Goal: Task Accomplishment & Management: Use online tool/utility

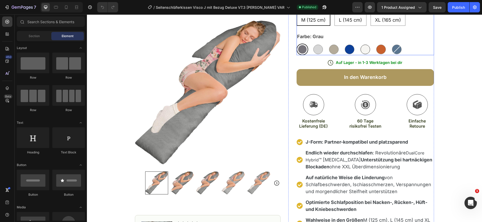
click at [367, 50] on div at bounding box center [366, 50] width 10 height 10
click at [360, 44] on input "Rauchweiß Rauchweiß" at bounding box center [359, 43] width 0 height 0
radio input "true"
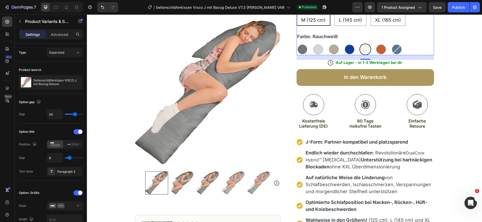
click at [367, 50] on div at bounding box center [365, 49] width 9 height 9
click at [360, 44] on input "Rauchweiß Rauchweiß" at bounding box center [359, 43] width 0 height 0
click at [367, 50] on div at bounding box center [365, 49] width 9 height 9
click at [360, 44] on input "Rauchweiß Rauchweiß" at bounding box center [359, 43] width 0 height 0
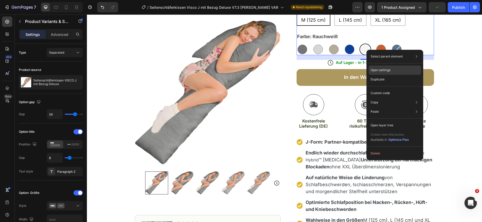
click at [383, 69] on p "Open settings" at bounding box center [381, 70] width 20 height 5
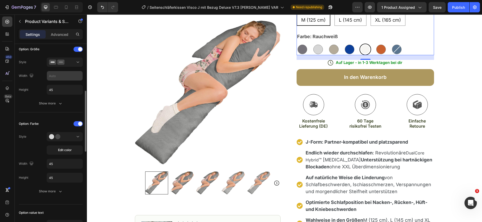
scroll to position [145, 0]
click at [71, 149] on span "Edit color" at bounding box center [65, 149] width 14 height 5
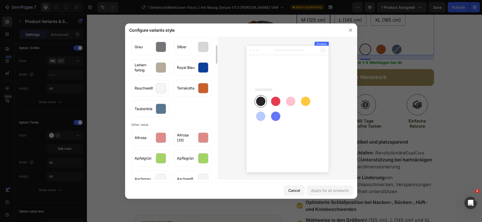
scroll to position [44, 0]
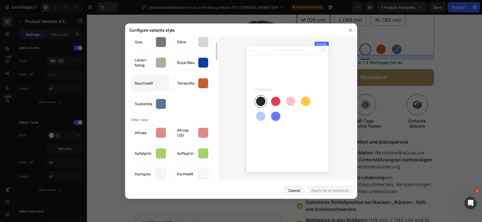
click at [159, 81] on div at bounding box center [161, 83] width 10 height 10
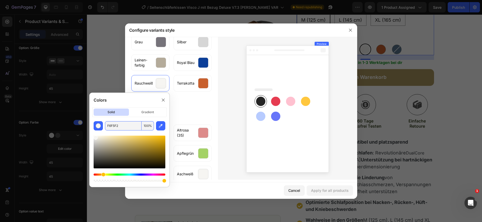
click at [112, 127] on input "F6F5F2" at bounding box center [123, 125] width 37 height 9
click at [161, 99] on icon at bounding box center [163, 100] width 4 height 4
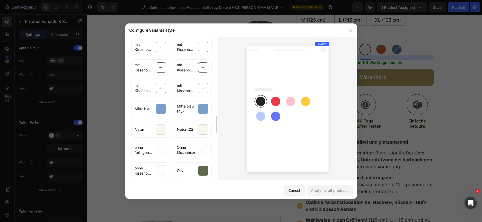
scroll to position [649, 0]
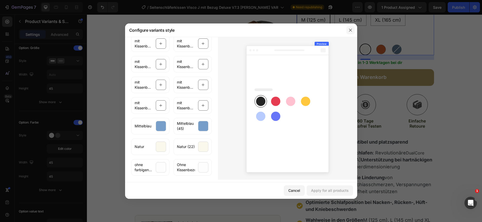
click at [349, 28] on icon "button" at bounding box center [351, 30] width 4 height 4
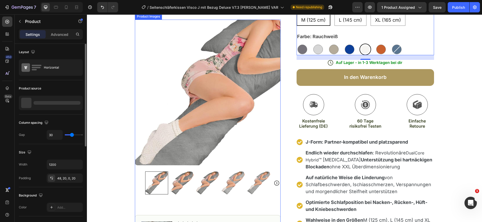
scroll to position [0, 0]
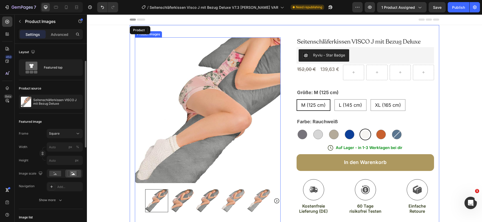
click at [185, 93] on img at bounding box center [208, 110] width 146 height 146
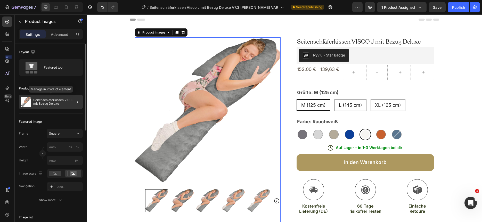
click at [58, 103] on p "Seitenschläferkissen VISCO J mit Bezug Deluxe" at bounding box center [56, 101] width 47 height 7
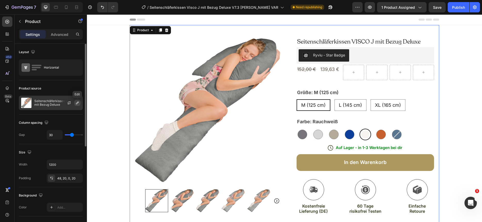
click at [77, 103] on icon "button" at bounding box center [77, 103] width 3 height 3
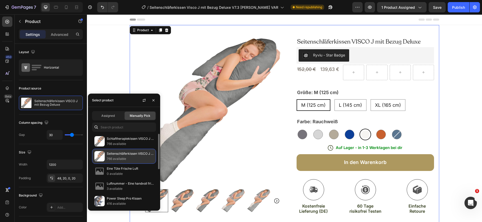
click at [128, 159] on p "766 available" at bounding box center [130, 158] width 47 height 5
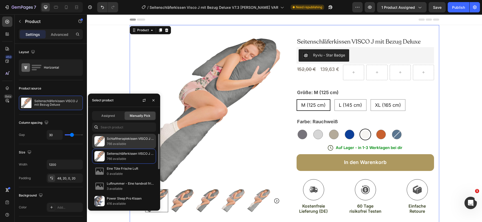
click at [126, 144] on p "766 available" at bounding box center [130, 143] width 47 height 5
radio input "true"
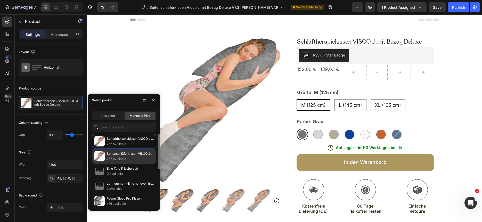
click at [122, 156] on p "766 available" at bounding box center [130, 158] width 47 height 5
click at [122, 158] on p "766 available" at bounding box center [130, 158] width 47 height 5
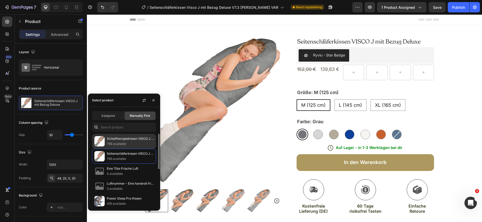
click at [118, 142] on p "766 available" at bounding box center [130, 143] width 47 height 5
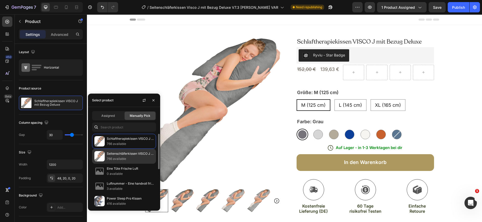
click at [120, 157] on p "766 available" at bounding box center [130, 158] width 47 height 5
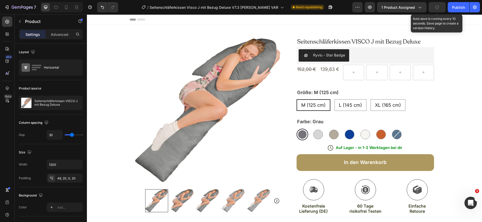
click at [437, 9] on icon "button" at bounding box center [437, 7] width 5 height 5
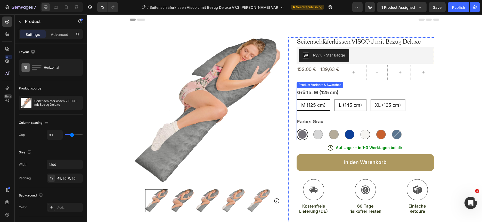
click at [367, 134] on div at bounding box center [366, 135] width 10 height 10
click at [360, 129] on input "Rauchweiß Rauchweiß" at bounding box center [359, 129] width 0 height 0
radio input "true"
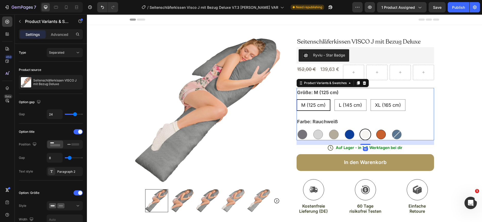
click at [379, 132] on div at bounding box center [381, 135] width 10 height 10
click at [375, 129] on input "Terrakotta Terrakotta" at bounding box center [375, 129] width 0 height 0
radio input "true"
click at [397, 133] on div at bounding box center [397, 135] width 10 height 10
click at [391, 129] on input "Taubenblau Taubenblau" at bounding box center [391, 129] width 0 height 0
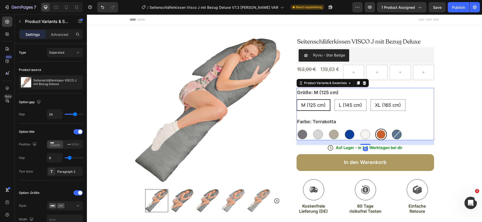
radio input "true"
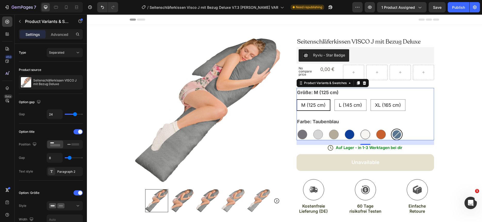
click at [363, 136] on div at bounding box center [366, 135] width 10 height 10
click at [360, 129] on input "Rauchweiß Rauchweiß" at bounding box center [359, 129] width 0 height 0
radio input "true"
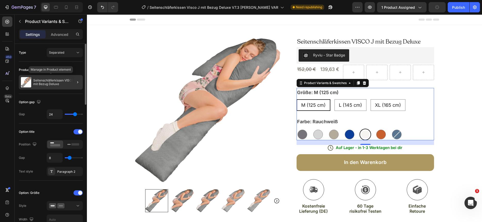
click at [23, 83] on img at bounding box center [26, 82] width 10 height 10
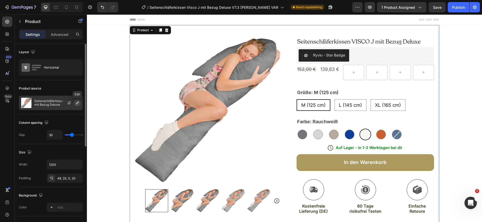
click at [76, 103] on icon "button" at bounding box center [77, 103] width 4 height 4
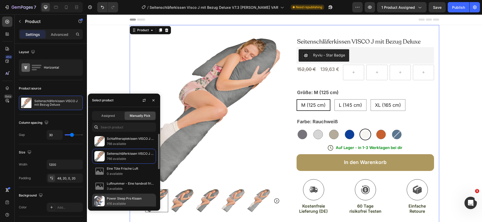
click at [110, 197] on p "Power Sleep Pro Kissen" at bounding box center [130, 198] width 47 height 5
radio input "true"
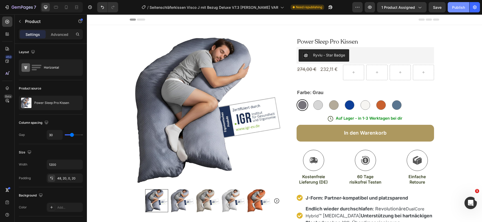
click at [457, 9] on div "Publish" at bounding box center [458, 7] width 13 height 5
click at [20, 8] on icon "button" at bounding box center [18, 7] width 3 height 2
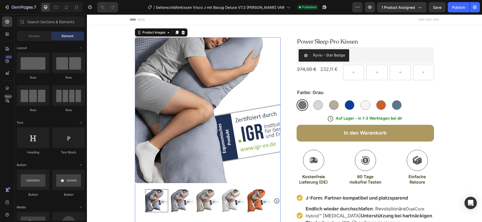
click at [227, 90] on img at bounding box center [208, 110] width 146 height 146
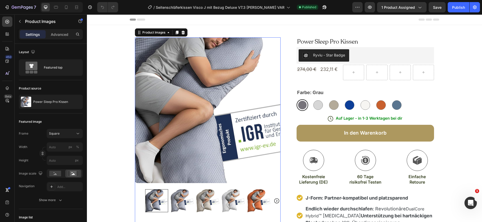
click at [227, 90] on img at bounding box center [208, 110] width 146 height 146
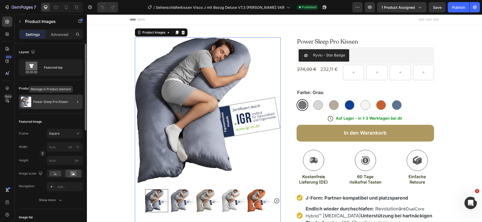
click at [58, 100] on p "Power Sleep Pro Kissen" at bounding box center [50, 102] width 35 height 4
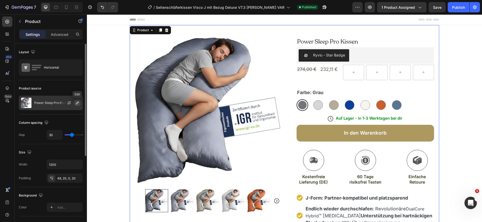
click at [77, 103] on icon "button" at bounding box center [77, 103] width 4 height 4
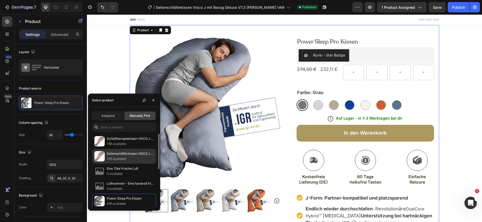
click at [117, 155] on p "Seitenschläferkissen VISCO J mit Bezug Deluxe" at bounding box center [130, 153] width 47 height 5
click at [122, 156] on p "766 available" at bounding box center [130, 158] width 47 height 5
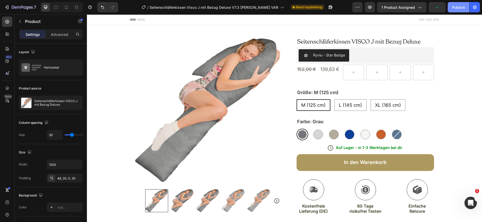
click at [458, 6] on div "Publish" at bounding box center [458, 7] width 13 height 5
click at [367, 40] on h1 "Seitenschläferkissen VISCO J mit Bezug Deluxe" at bounding box center [366, 41] width 138 height 9
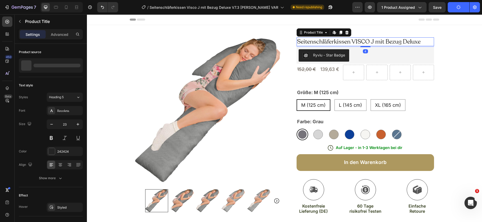
click at [367, 40] on h1 "Seitenschläferkissen VISCO J mit Bezug Deluxe" at bounding box center [366, 41] width 138 height 9
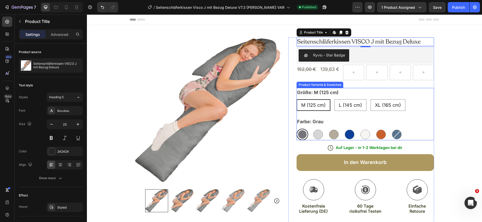
scroll to position [0, 0]
click at [366, 136] on div at bounding box center [366, 135] width 10 height 10
click at [360, 129] on input "Rauchweiß Rauchweiß" at bounding box center [359, 128] width 0 height 0
radio input "true"
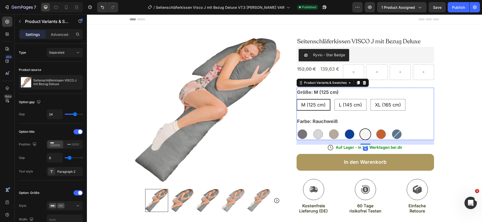
click at [366, 136] on div at bounding box center [365, 134] width 9 height 9
click at [360, 129] on input "Rauchweiß Rauchweiß" at bounding box center [359, 128] width 0 height 0
click at [381, 136] on div at bounding box center [381, 135] width 10 height 10
click at [375, 129] on input "Terrakotta Terrakotta" at bounding box center [375, 128] width 0 height 0
radio input "true"
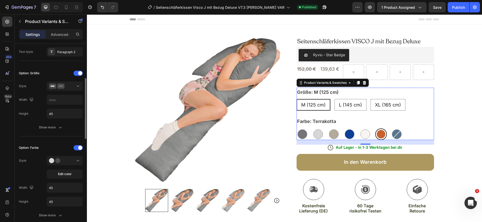
scroll to position [138, 0]
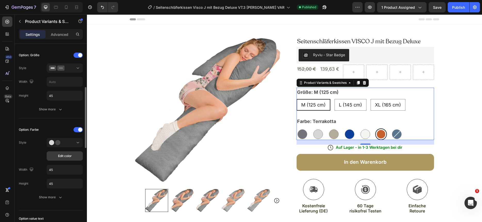
click at [71, 155] on span "Edit color" at bounding box center [65, 156] width 14 height 5
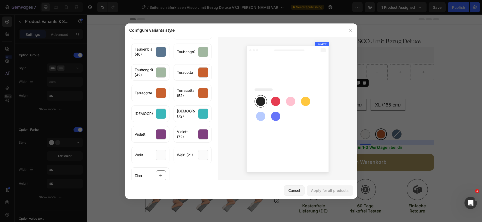
scroll to position [739, 0]
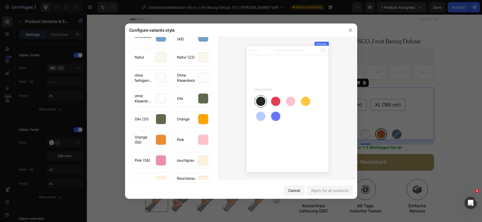
click at [298, 189] on div "Cancel" at bounding box center [294, 190] width 12 height 5
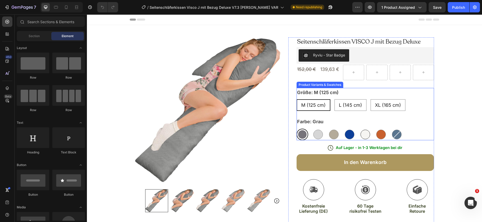
click at [365, 134] on div at bounding box center [366, 135] width 10 height 10
click at [360, 129] on input "Rauchweiß Rauchweiß" at bounding box center [359, 129] width 0 height 0
radio input "true"
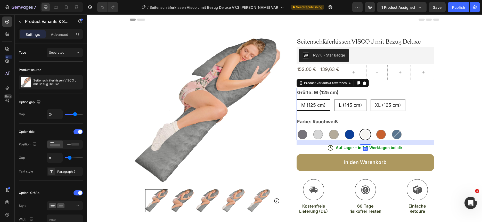
click at [341, 135] on div "Grau Grau Silber Silber Leinen-farbig Leinen-farbig Royal Blau Royal Blau Rauch…" at bounding box center [366, 135] width 138 height 12
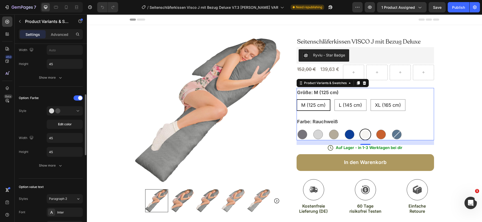
scroll to position [176, 0]
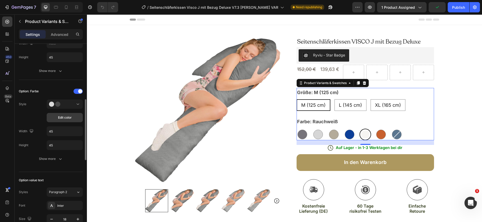
click at [60, 118] on span "Edit color" at bounding box center [65, 117] width 14 height 5
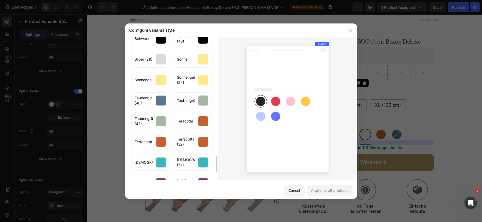
scroll to position [1064, 0]
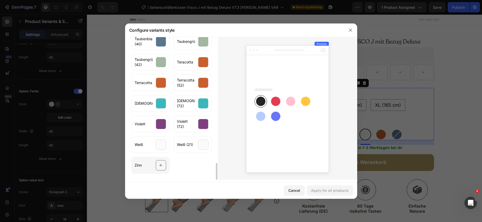
click at [161, 166] on icon at bounding box center [160, 166] width 3 height 10
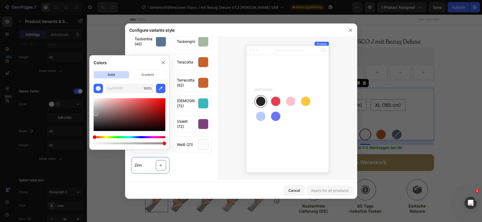
click at [95, 113] on div at bounding box center [130, 114] width 72 height 33
click at [94, 117] on div at bounding box center [130, 114] width 72 height 33
type input "6D6C6C"
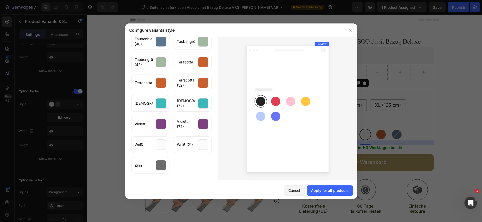
click at [237, 182] on div "Configure variants style Display style Color swatch Value of this product Grau …" at bounding box center [241, 110] width 232 height 175
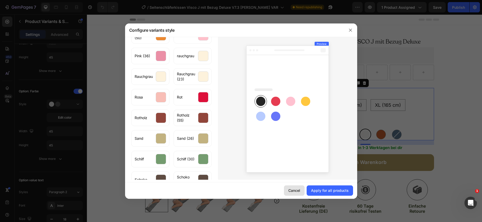
click at [299, 192] on div "Cancel" at bounding box center [294, 190] width 12 height 5
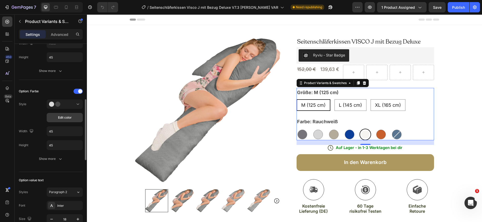
click at [69, 117] on span "Edit color" at bounding box center [65, 117] width 14 height 5
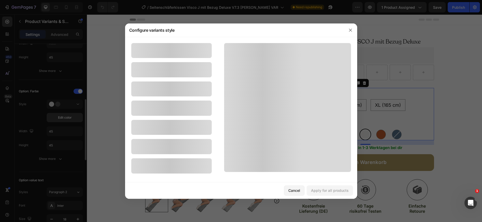
click at [292, 192] on div "Cancel" at bounding box center [294, 190] width 12 height 5
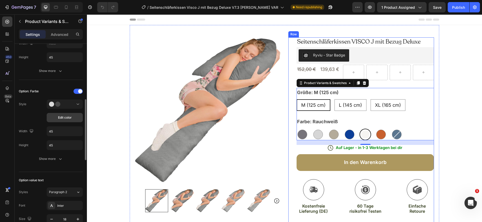
click at [59, 117] on span "Edit color" at bounding box center [65, 117] width 14 height 5
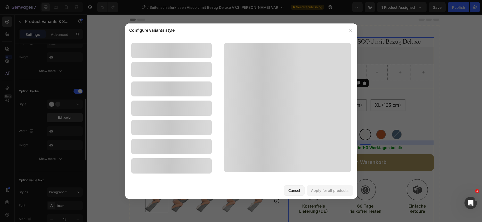
click at [349, 31] on icon "button" at bounding box center [351, 30] width 4 height 4
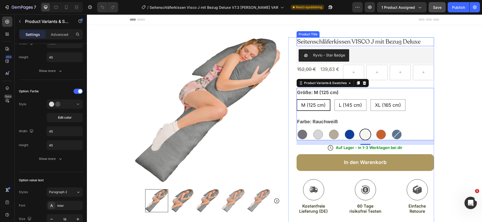
click at [433, 8] on span "Save" at bounding box center [437, 7] width 9 height 4
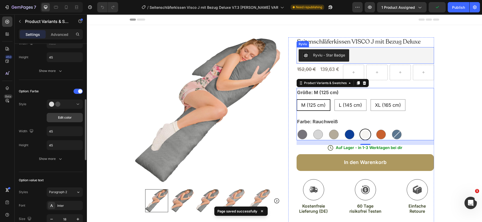
click at [69, 118] on span "Edit color" at bounding box center [65, 117] width 14 height 5
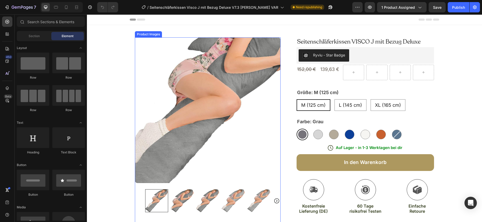
click at [201, 126] on img at bounding box center [208, 110] width 146 height 146
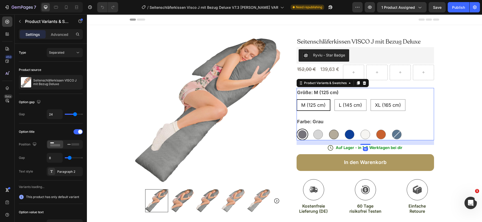
click at [330, 137] on div at bounding box center [334, 135] width 10 height 10
click at [328, 129] on input "Leinen-farbig Leinen-farbig" at bounding box center [328, 129] width 0 height 0
radio input "true"
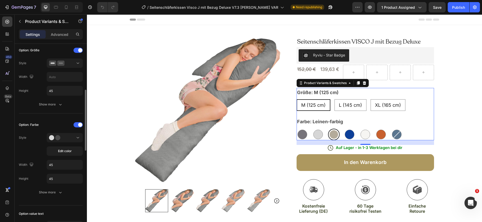
scroll to position [144, 0]
click at [64, 150] on span "Edit color" at bounding box center [65, 149] width 14 height 5
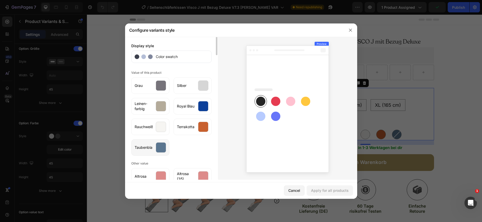
scroll to position [165, 0]
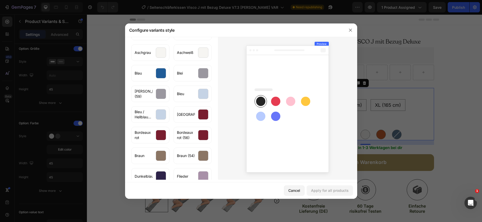
click at [293, 189] on div "Cancel" at bounding box center [294, 190] width 12 height 5
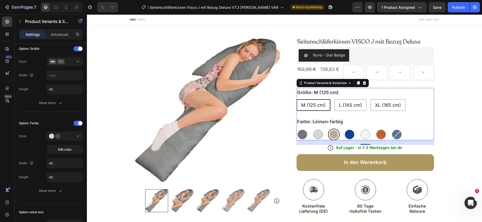
click at [458, 6] on div "Publish" at bounding box center [458, 7] width 13 height 5
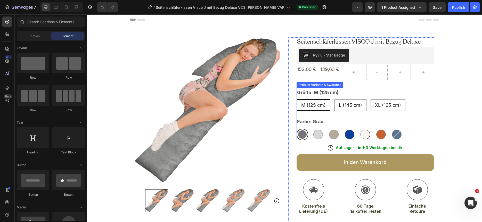
click at [367, 137] on div at bounding box center [366, 135] width 10 height 10
click at [360, 129] on input "Rauchweiß Rauchweiß" at bounding box center [359, 129] width 0 height 0
radio input "true"
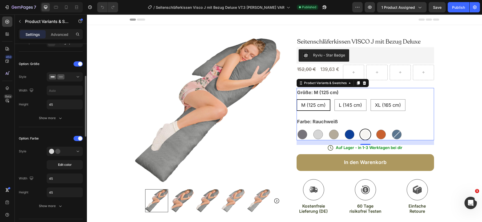
scroll to position [150, 0]
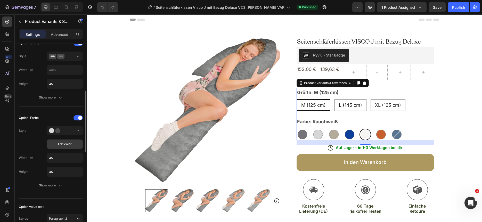
click at [65, 144] on span "Edit color" at bounding box center [65, 144] width 14 height 5
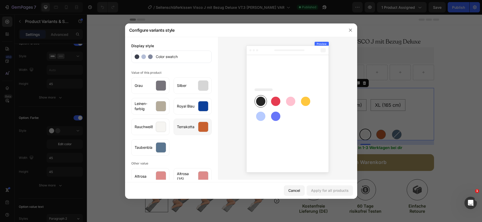
scroll to position [115, 0]
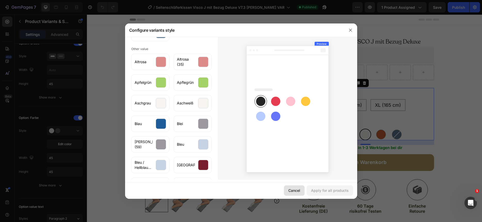
drag, startPoint x: 296, startPoint y: 193, endPoint x: 8, endPoint y: 5, distance: 343.5
click at [296, 193] on div "Cancel" at bounding box center [294, 190] width 12 height 5
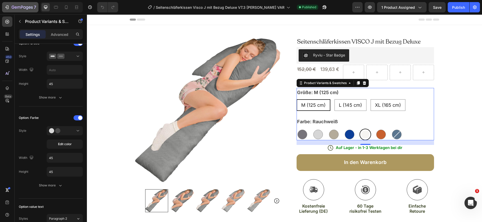
click at [13, 10] on div "7" at bounding box center [24, 7] width 25 height 6
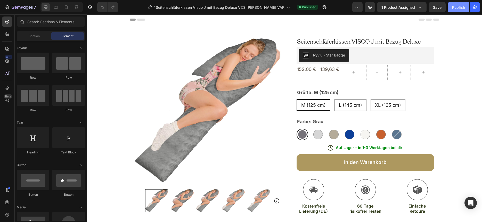
click at [458, 7] on div "Publish" at bounding box center [458, 7] width 13 height 5
click at [354, 107] on span "L (145 cm)" at bounding box center [350, 104] width 23 height 5
click at [335, 99] on input "L (145 cm) L (145 cm) L (145 cm)" at bounding box center [334, 99] width 0 height 0
radio input "true"
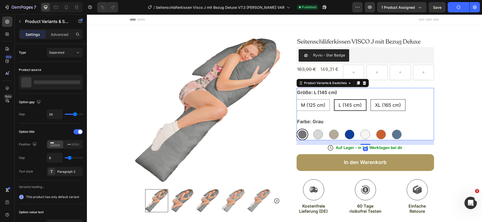
click at [396, 104] on span "XL (165 cm)" at bounding box center [388, 104] width 26 height 5
click at [371, 99] on input "XL (165 cm) XL (165 cm) XL (165 cm)" at bounding box center [371, 99] width 0 height 0
radio input "true"
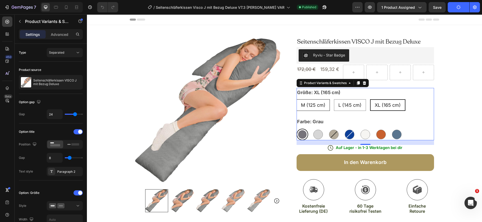
click at [311, 105] on span "M (125 cm)" at bounding box center [313, 104] width 25 height 5
click at [297, 99] on input "M (125 cm) M (125 cm) M (125 cm)" at bounding box center [296, 99] width 0 height 0
radio input "true"
click at [384, 104] on span "XL (165 cm)" at bounding box center [388, 104] width 26 height 5
click at [371, 99] on input "XL (165 cm) XL (165 cm) XL (165 cm)" at bounding box center [371, 99] width 0 height 0
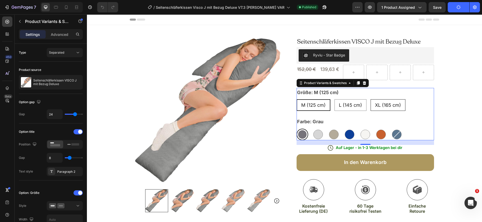
radio input "true"
click at [391, 105] on span "XL (165 cm)" at bounding box center [388, 104] width 26 height 5
click at [370, 99] on input "XL (165 cm) XL (165 cm) XL (165 cm)" at bounding box center [370, 99] width 0 height 0
click at [383, 107] on span "XL (165 cm)" at bounding box center [388, 104] width 26 height 5
click at [370, 99] on input "XL (165 cm) XL (165 cm) XL (165 cm)" at bounding box center [370, 99] width 0 height 0
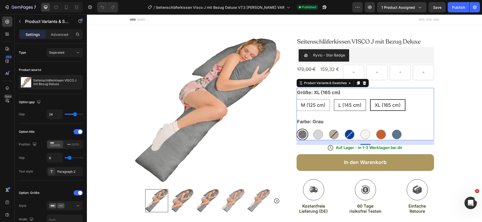
click at [343, 107] on span "L (145 cm)" at bounding box center [350, 104] width 23 height 5
click at [334, 99] on input "L (145 cm) L (145 cm) L (145 cm)" at bounding box center [334, 99] width 0 height 0
radio input "true"
click at [311, 102] on div "M (125 cm)" at bounding box center [313, 105] width 33 height 12
click at [297, 99] on input "M (125 cm) M (125 cm) M (125 cm)" at bounding box center [296, 99] width 0 height 0
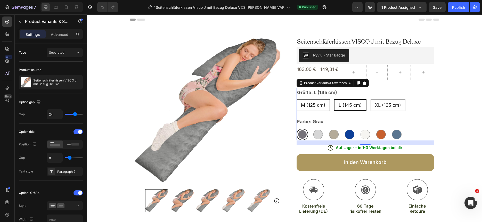
radio input "true"
click at [387, 106] on span "XL (165 cm)" at bounding box center [388, 104] width 26 height 5
click at [371, 99] on input "XL (165 cm) XL (165 cm) XL (165 cm)" at bounding box center [371, 99] width 0 height 0
radio input "true"
click at [316, 105] on span "M (125 cm)" at bounding box center [313, 104] width 25 height 5
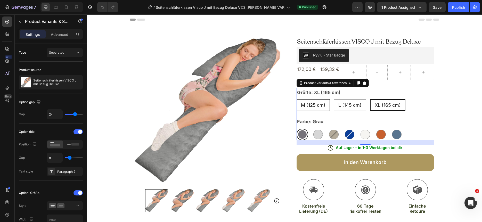
click at [297, 99] on input "M (125 cm) M (125 cm) M (125 cm)" at bounding box center [296, 99] width 0 height 0
radio input "true"
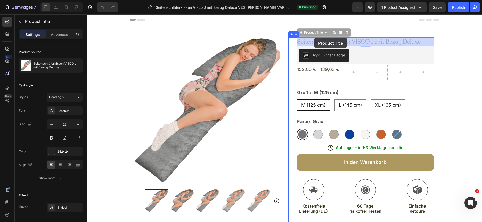
drag, startPoint x: 422, startPoint y: 41, endPoint x: 314, endPoint y: 38, distance: 107.4
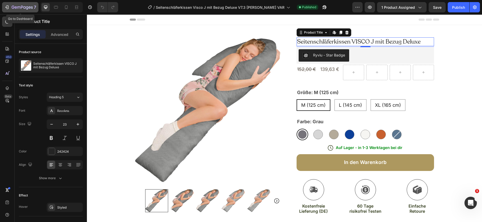
click at [17, 7] on icon "button" at bounding box center [16, 7] width 2 height 2
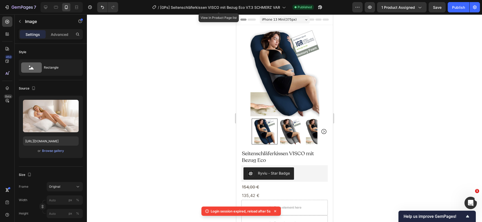
scroll to position [1449, 0]
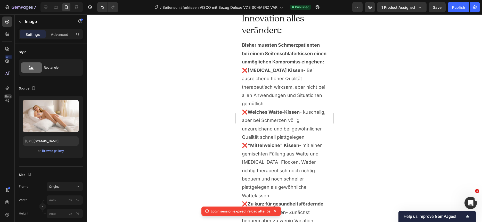
scroll to position [1789, 0]
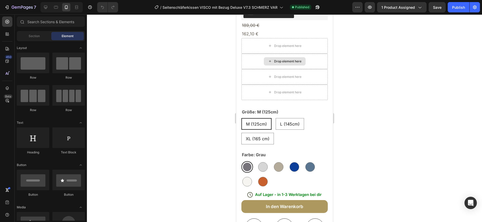
scroll to position [165, 0]
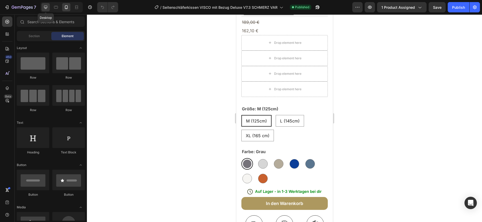
click at [46, 8] on icon at bounding box center [45, 7] width 5 height 5
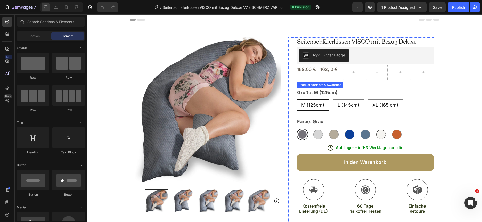
click at [381, 138] on div at bounding box center [381, 135] width 10 height 10
click at [375, 129] on input "Rauchweiß Rauchweiß" at bounding box center [375, 129] width 0 height 0
radio input "true"
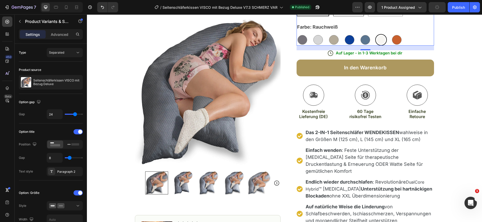
scroll to position [96, 0]
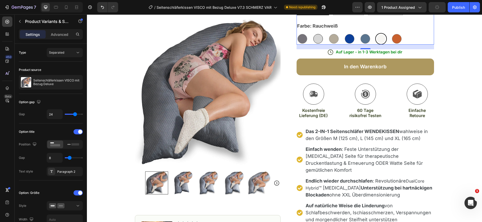
click at [315, 42] on div at bounding box center [319, 39] width 10 height 10
click at [312, 33] on input "Silber Silber" at bounding box center [312, 33] width 0 height 0
radio input "true"
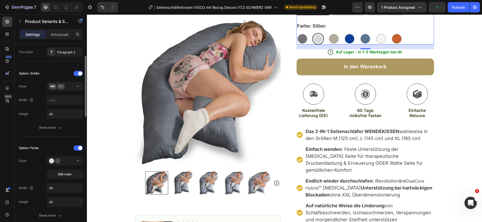
scroll to position [170, 0]
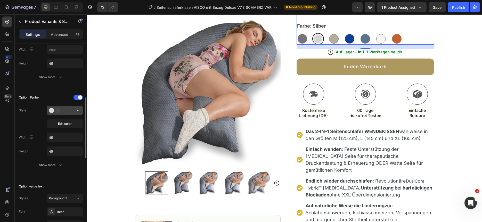
click at [69, 111] on div at bounding box center [64, 110] width 31 height 5
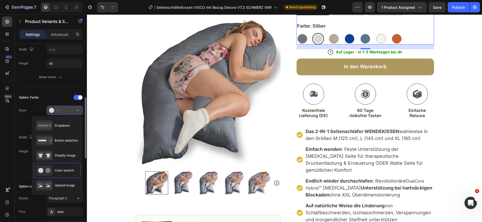
click at [69, 111] on div at bounding box center [64, 110] width 31 height 5
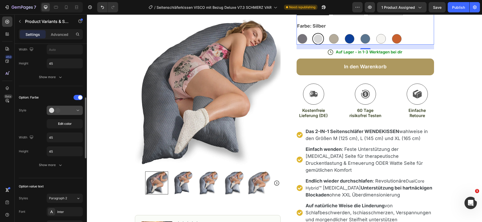
click at [64, 112] on icon at bounding box center [56, 110] width 15 height 5
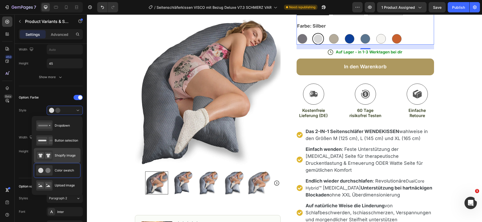
click at [65, 154] on span "Shopify image" at bounding box center [65, 155] width 21 height 5
type input "64"
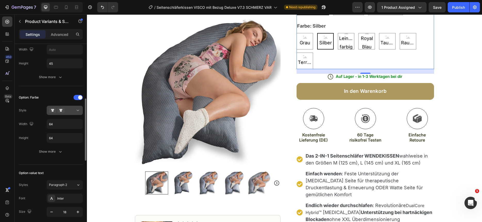
click at [67, 111] on div at bounding box center [64, 110] width 31 height 5
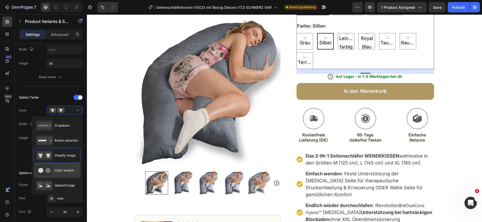
click at [64, 170] on span "Color swatch" at bounding box center [64, 170] width 19 height 5
type input "45"
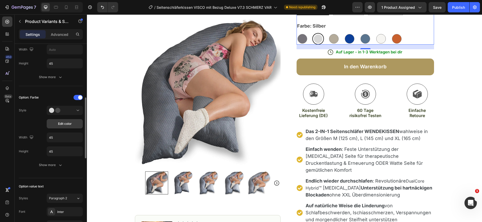
click at [66, 124] on span "Edit color" at bounding box center [65, 124] width 14 height 5
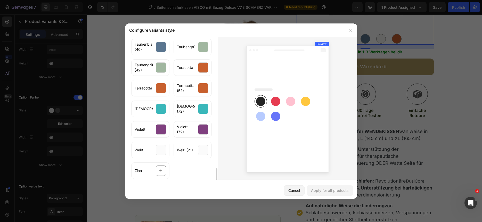
scroll to position [1064, 0]
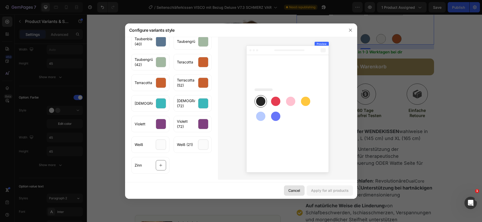
click at [298, 190] on div "Cancel" at bounding box center [294, 190] width 12 height 5
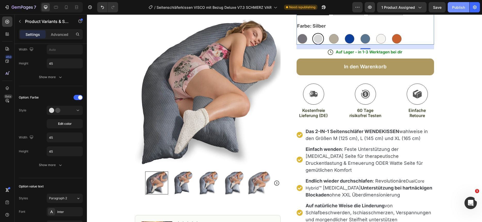
click at [459, 6] on div "Publish" at bounding box center [458, 7] width 13 height 5
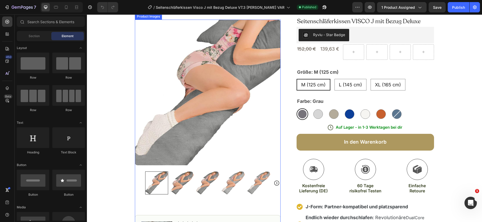
scroll to position [16, 0]
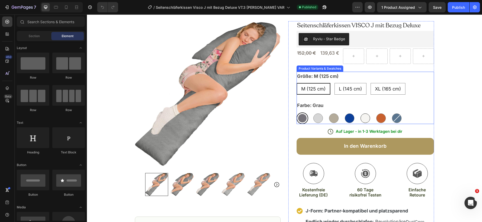
click at [364, 117] on div at bounding box center [366, 119] width 10 height 10
click at [360, 113] on input "Rauchweiß Rauchweiß" at bounding box center [359, 112] width 0 height 0
radio input "true"
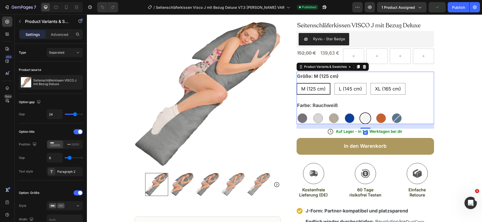
click at [371, 119] on div "Grau Grau Silber Silber Leinen-farbig Leinen-farbig Royal Blau Royal Blau Rauch…" at bounding box center [366, 119] width 138 height 12
click at [379, 118] on div at bounding box center [381, 119] width 10 height 10
click at [375, 113] on input "Terrakotta Terrakotta" at bounding box center [375, 112] width 0 height 0
radio input "true"
click at [409, 100] on div "Größe: M (125 cm) M (125 cm) M (125 cm) M (125 cm) L (145 cm) L (145 cm) L (145…" at bounding box center [366, 98] width 138 height 52
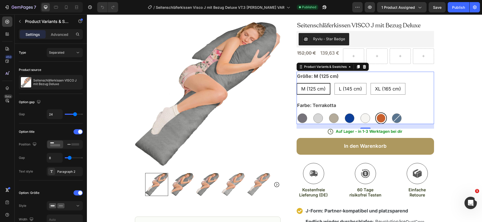
click at [431, 89] on div "M (125 cm) M (125 cm) M (125 cm) L (145 cm) L (145 cm) L (145 cm) XL (165 cm) X…" at bounding box center [366, 89] width 138 height 12
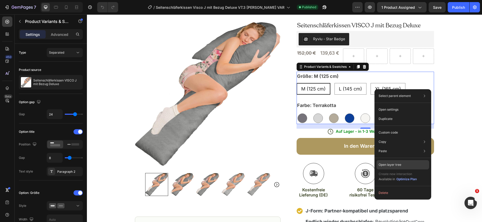
click at [392, 165] on p "Open layer tree" at bounding box center [390, 165] width 23 height 5
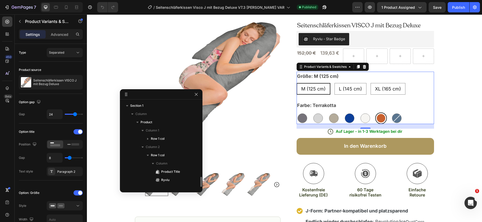
scroll to position [57, 0]
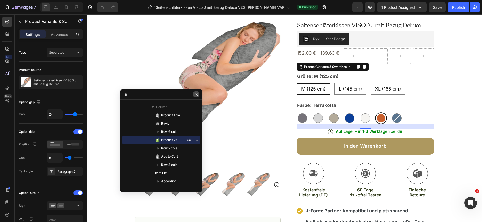
click at [196, 94] on icon "button" at bounding box center [196, 94] width 4 height 4
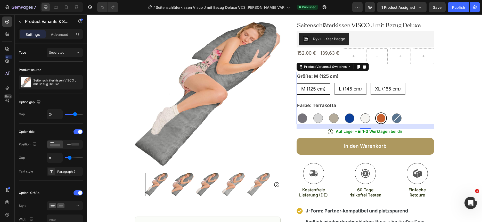
click at [365, 121] on div at bounding box center [366, 119] width 10 height 10
click at [360, 113] on input "Rauchweiß Rauchweiß" at bounding box center [359, 112] width 0 height 0
radio input "true"
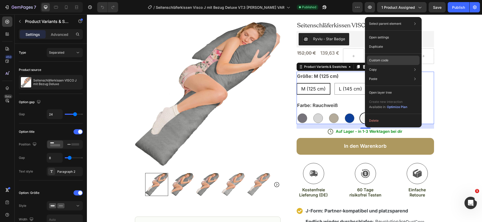
click at [386, 61] on p "Custom code" at bounding box center [378, 60] width 19 height 5
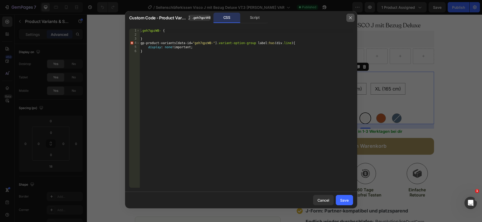
click at [350, 18] on icon "button" at bounding box center [350, 17] width 3 height 3
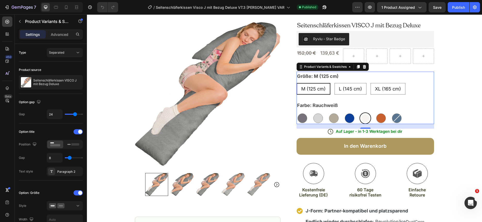
click at [365, 116] on div at bounding box center [365, 118] width 9 height 9
click at [360, 113] on input "Rauchweiß Rauchweiß" at bounding box center [359, 112] width 0 height 0
click at [365, 116] on div at bounding box center [365, 118] width 9 height 9
click at [360, 113] on input "Rauchweiß Rauchweiß" at bounding box center [359, 112] width 0 height 0
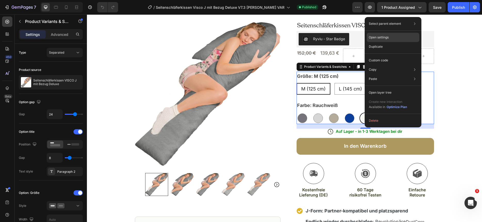
click at [384, 35] on p "Open settings" at bounding box center [379, 37] width 20 height 5
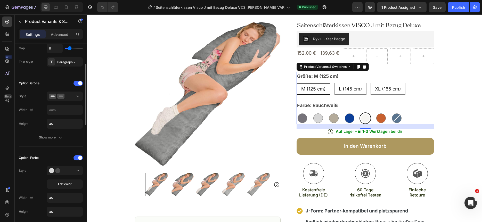
scroll to position [112, 0]
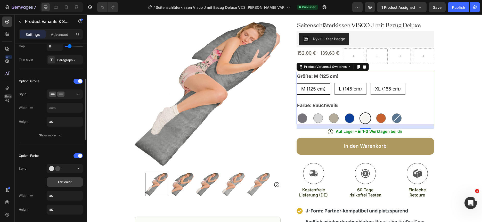
click at [62, 182] on span "Edit color" at bounding box center [65, 182] width 14 height 5
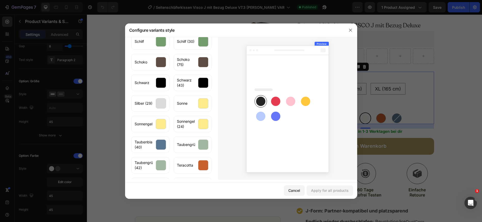
scroll to position [1064, 0]
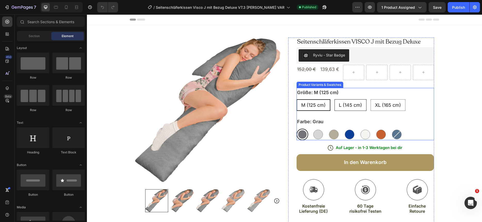
click at [346, 106] on span "L (145 cm)" at bounding box center [350, 104] width 23 height 5
click at [335, 99] on input "L (145 cm) L (145 cm) L (145 cm)" at bounding box center [334, 99] width 0 height 0
radio input "true"
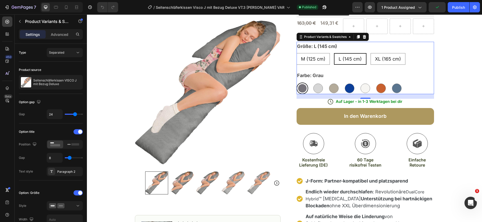
scroll to position [38, 0]
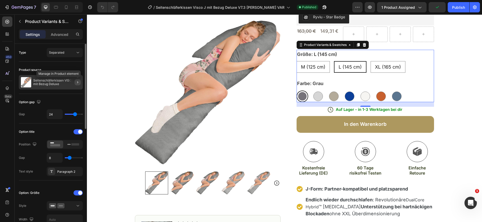
click at [80, 82] on button "button" at bounding box center [78, 82] width 6 height 6
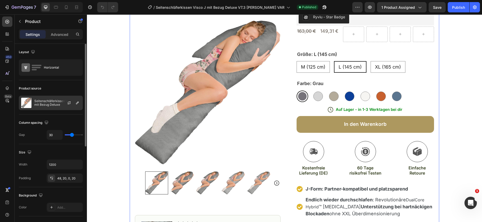
click at [73, 102] on div at bounding box center [71, 103] width 23 height 14
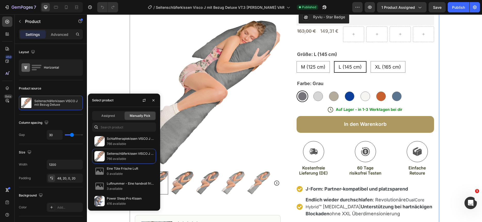
click at [112, 100] on div "Select product" at bounding box center [102, 100] width 21 height 5
click at [107, 100] on div "Select product" at bounding box center [102, 100] width 21 height 5
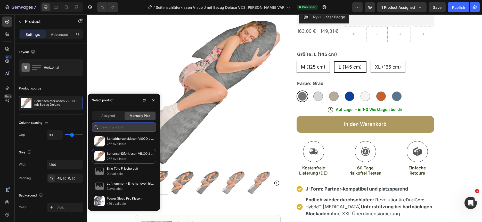
click at [109, 130] on input "text" at bounding box center [124, 127] width 64 height 9
paste input "Seitenschläferkissen VISCO J mit Bezug Deluxe Erfolg Aktiv 766 auf Lager für 20…"
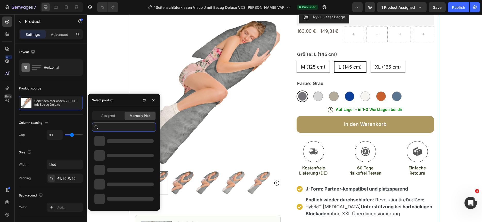
type input "Seitenschläferkissen VISCO J mit Bezug Deluxe Erfolg Aktiv 766 auf Lager für 20…"
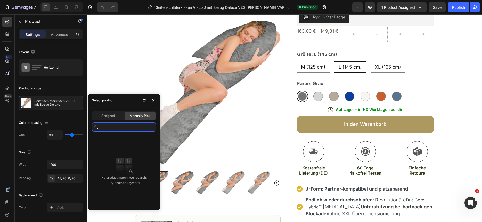
scroll to position [0, 0]
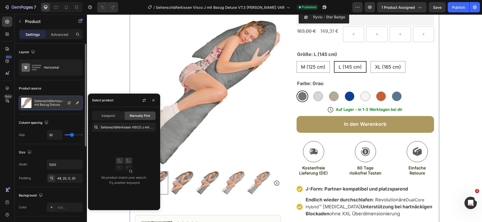
click at [50, 103] on p "Seitenschläferkissen VISCO J mit Bezug Deluxe" at bounding box center [57, 102] width 46 height 7
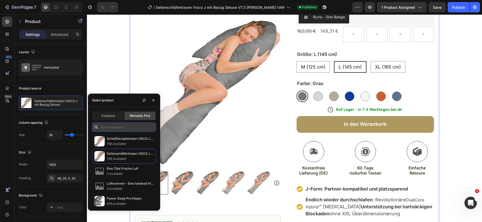
click at [111, 130] on input "text" at bounding box center [124, 127] width 64 height 9
paste input "Seitenschläferkissen VISCO J mit Bezug"
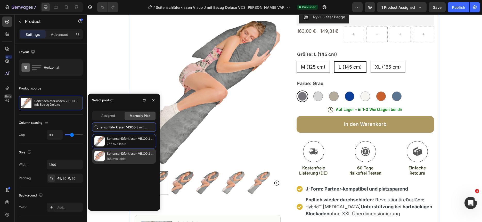
type input "Seitenschläferkissen VISCO J mit Bezug"
click at [130, 153] on p "Seitenschläferkissen VISCO J mit Bezug Eco" at bounding box center [130, 153] width 47 height 5
radio input "true"
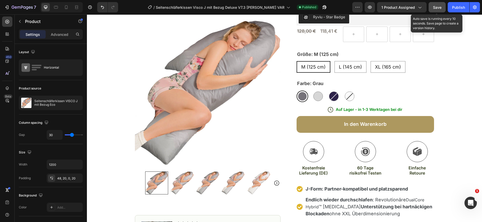
click at [438, 5] on span "Save" at bounding box center [437, 7] width 9 height 4
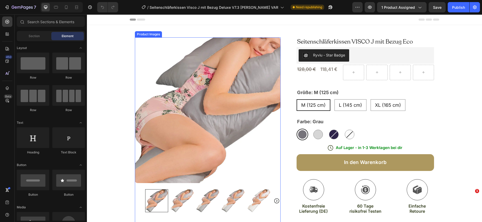
click at [187, 94] on img at bounding box center [208, 110] width 146 height 146
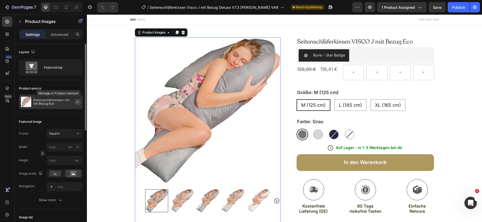
click at [78, 101] on icon "button" at bounding box center [77, 102] width 1 height 2
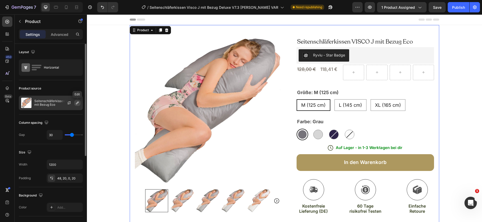
click at [76, 103] on icon "button" at bounding box center [77, 103] width 4 height 4
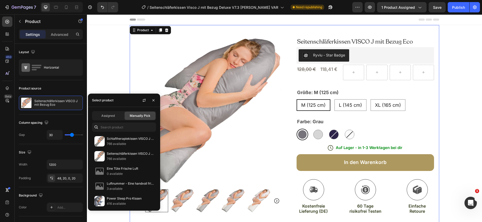
click at [112, 102] on div "Select product" at bounding box center [102, 100] width 21 height 5
click at [104, 125] on input "text" at bounding box center [124, 127] width 64 height 9
paste input "Seitenschläferkissen VISCO J mit Bezug"
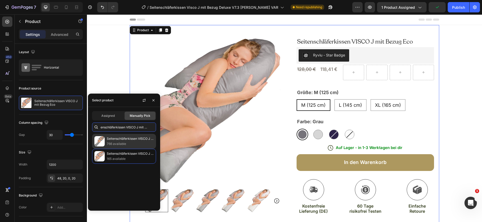
type input "Seitenschläferkissen VISCO J mit Bezug"
click at [124, 143] on p "766 available" at bounding box center [130, 143] width 47 height 5
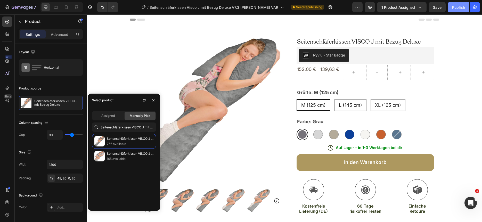
click at [460, 8] on div "Publish" at bounding box center [458, 7] width 13 height 5
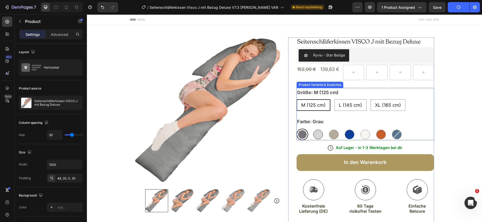
click at [315, 134] on div at bounding box center [319, 135] width 10 height 10
click at [312, 129] on input "Silber Silber" at bounding box center [312, 129] width 0 height 0
radio input "true"
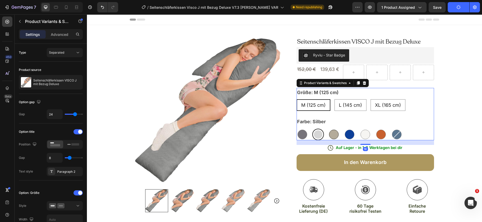
click at [332, 134] on div at bounding box center [334, 135] width 10 height 10
click at [328, 129] on input "Leinen-farbig Leinen-farbig" at bounding box center [328, 129] width 0 height 0
radio input "true"
click at [350, 136] on div at bounding box center [350, 135] width 10 height 10
click at [344, 129] on input "Royal Blau Royal Blau" at bounding box center [344, 129] width 0 height 0
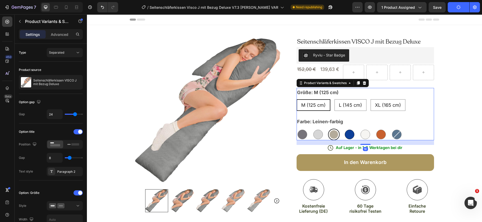
radio input "true"
click at [379, 135] on div at bounding box center [381, 135] width 10 height 10
click at [375, 129] on input "Terrakotta Terrakotta" at bounding box center [375, 129] width 0 height 0
radio input "true"
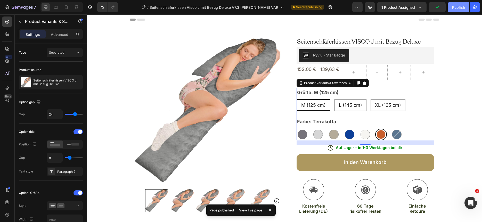
click at [453, 7] on div "Publish" at bounding box center [458, 7] width 13 height 5
